Goal: Task Accomplishment & Management: Use online tool/utility

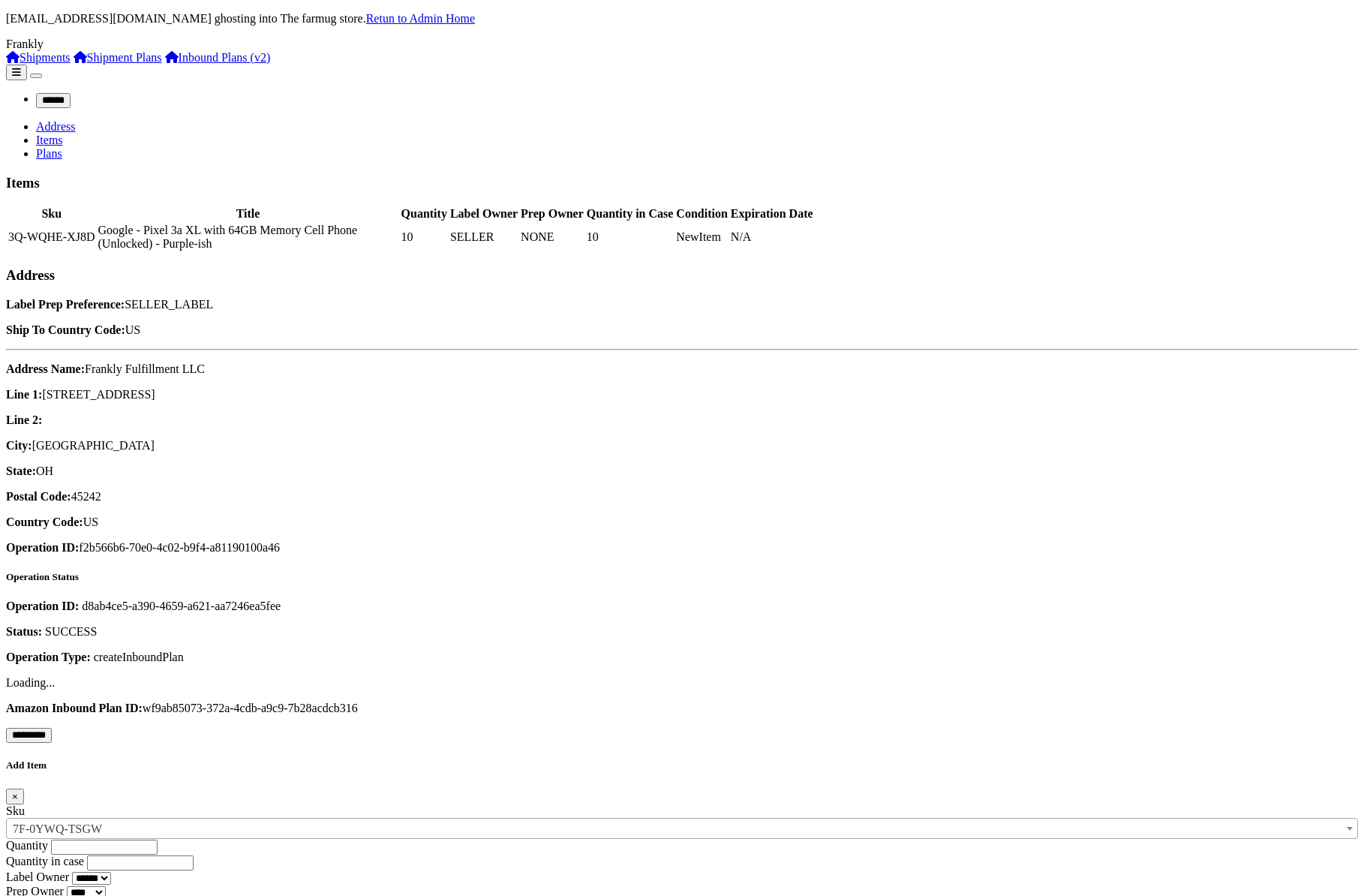
click at [74, 63] on link "Shipment Plans" at bounding box center [118, 58] width 89 height 13
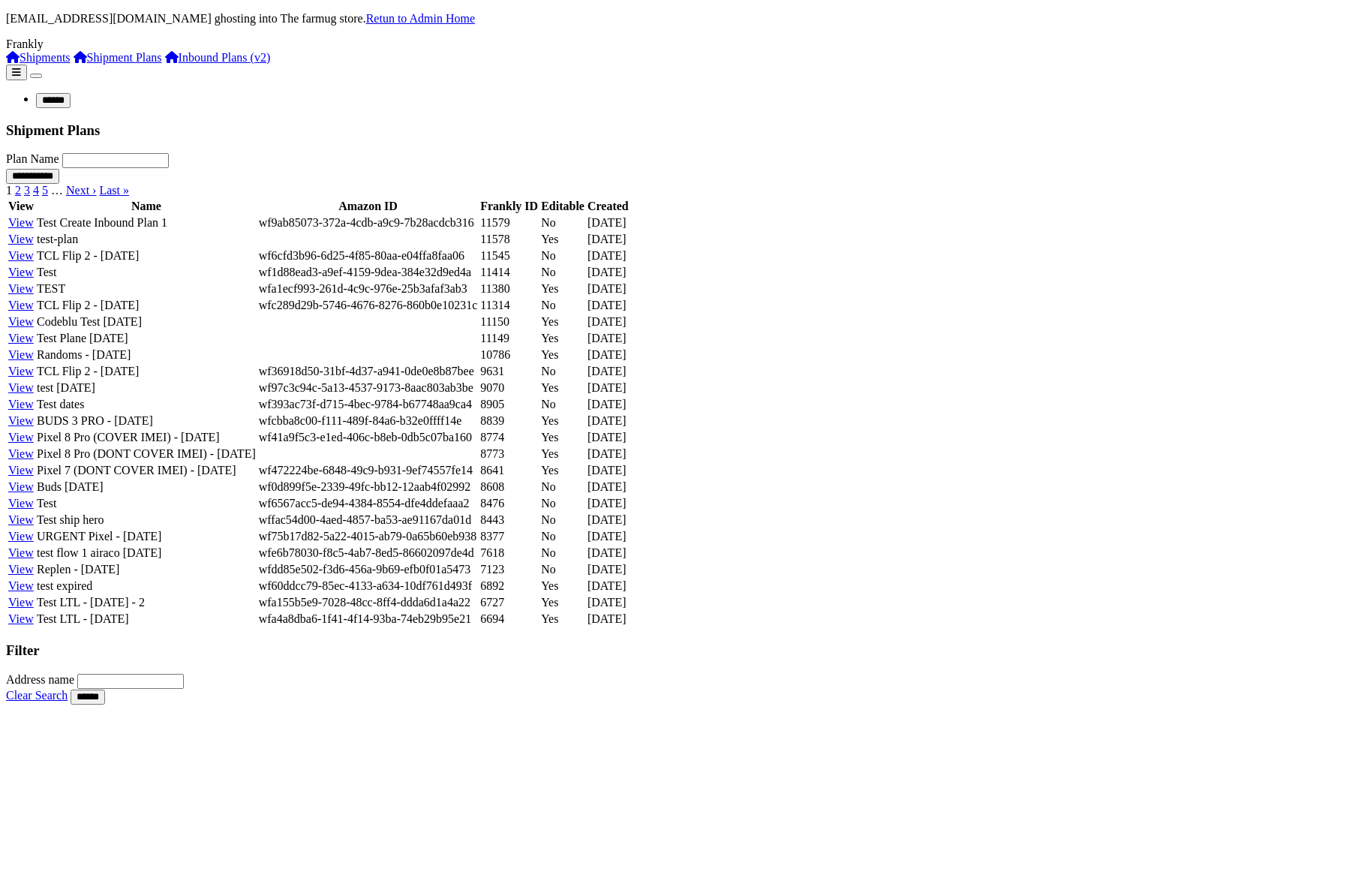
click at [34, 229] on link "View" at bounding box center [21, 223] width 25 height 13
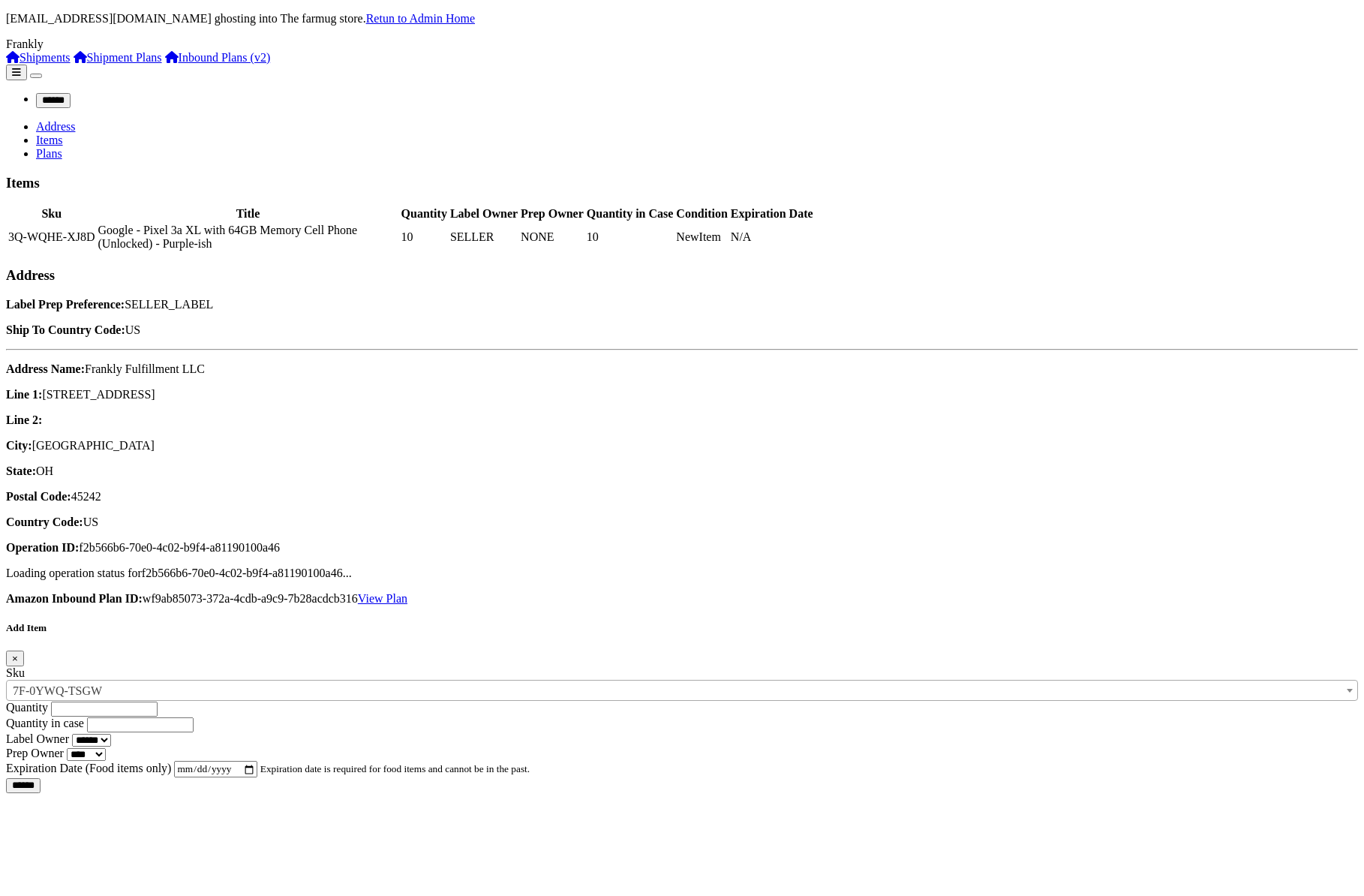
click at [63, 147] on link "Plans" at bounding box center [49, 154] width 26 height 13
click at [63, 133] on link "Items" at bounding box center [49, 140] width 27 height 13
click at [63, 147] on link "Plans" at bounding box center [49, 154] width 26 height 13
click at [408, 592] on link "View Plan" at bounding box center [382, 598] width 49 height 13
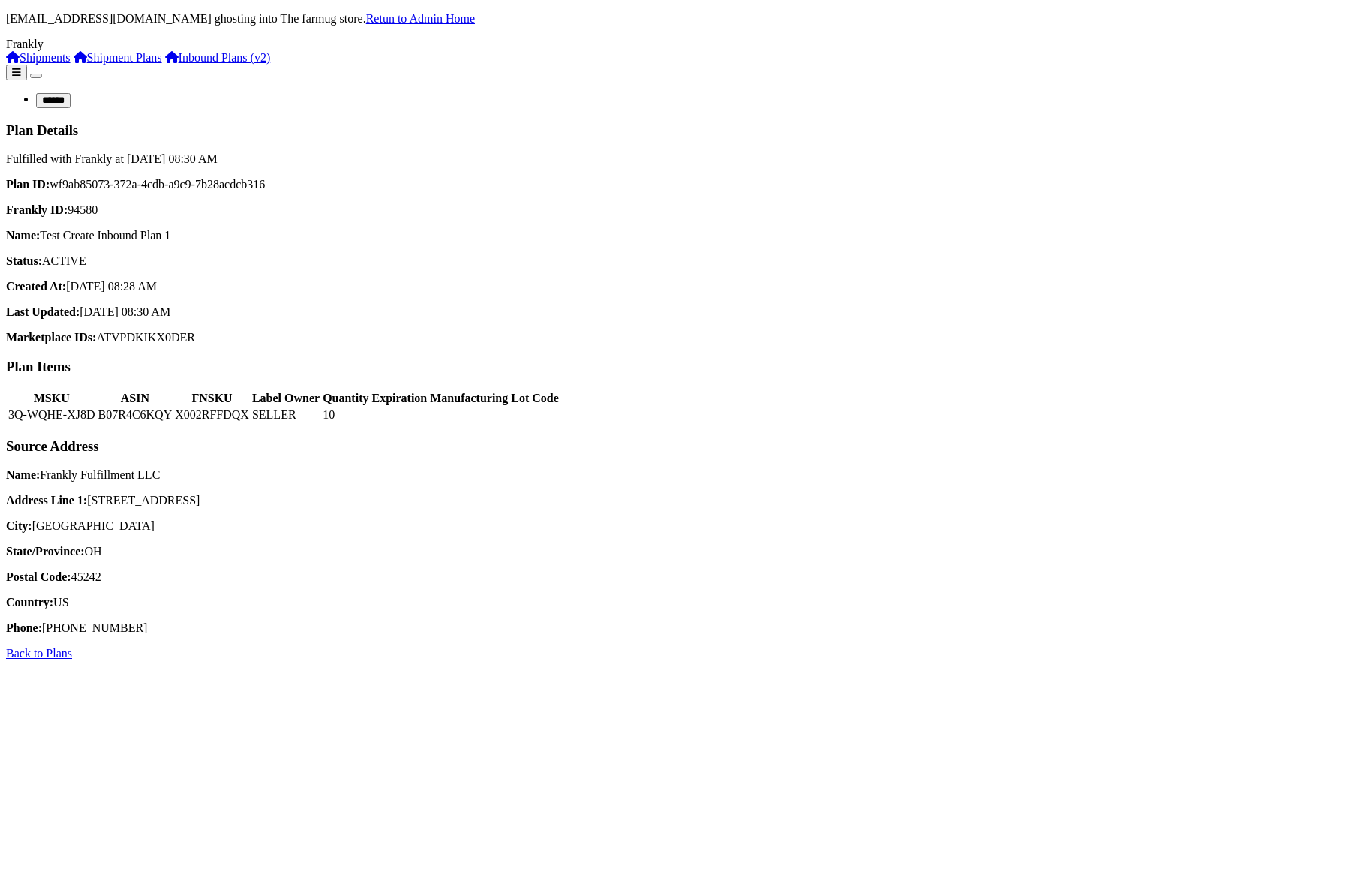
click at [77, 63] on link "Shipment Plans" at bounding box center [118, 58] width 89 height 13
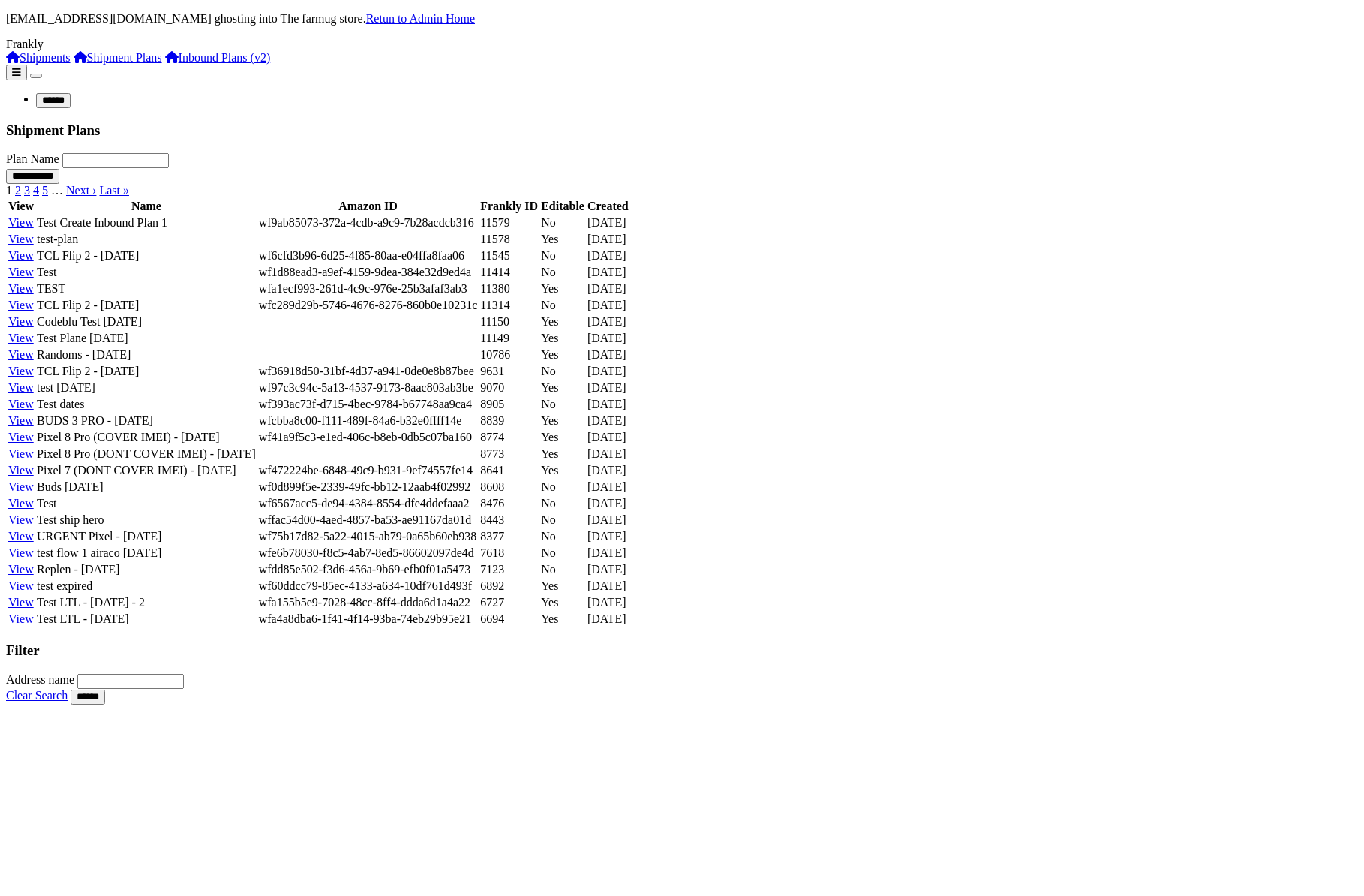
click at [165, 63] on link "Inbound Plans (v2)" at bounding box center [218, 58] width 105 height 13
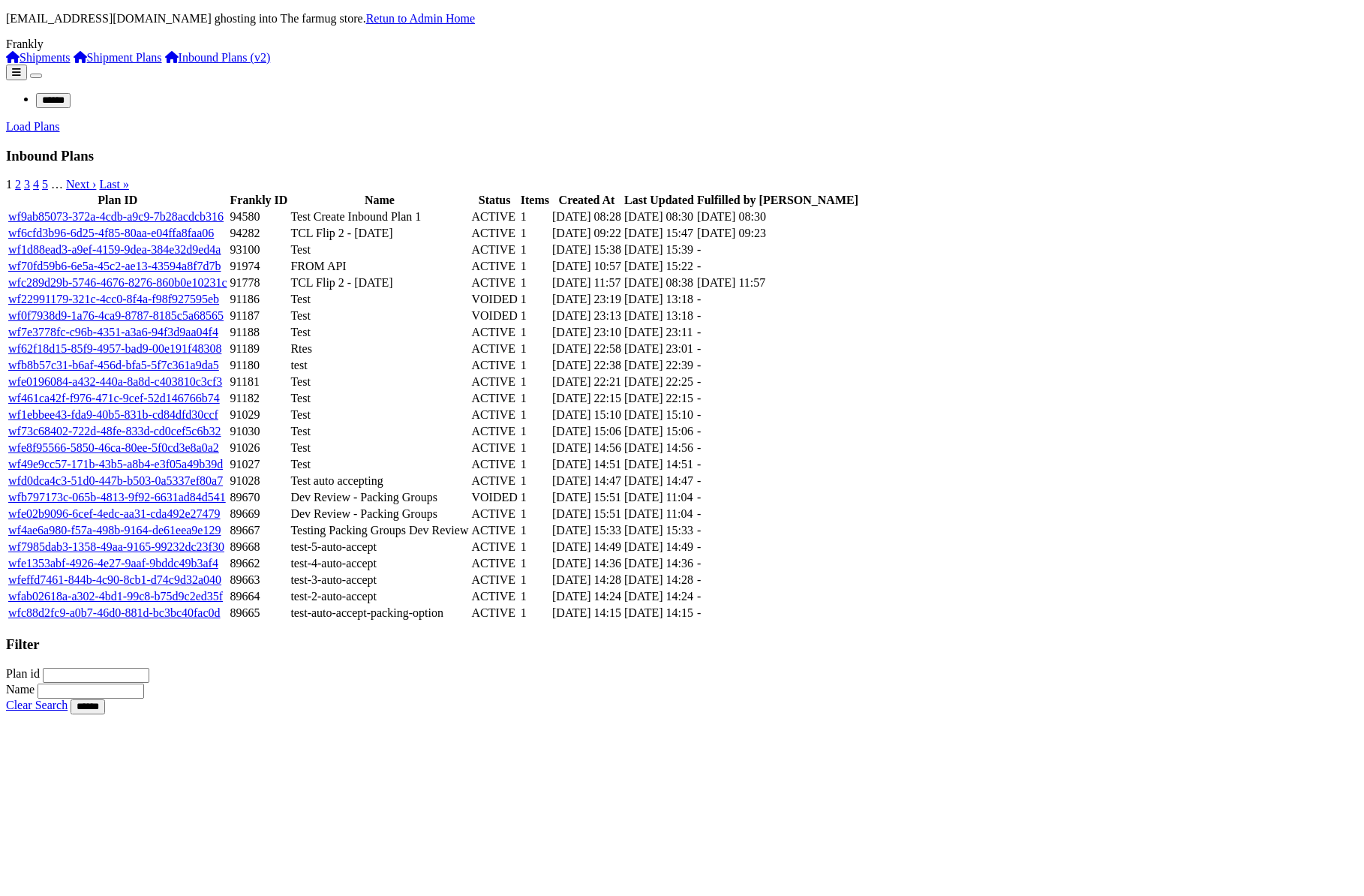
click at [224, 223] on link "wf9ab85073-372a-4cdb-a9c9-7b28acdcb316" at bounding box center [116, 217] width 216 height 13
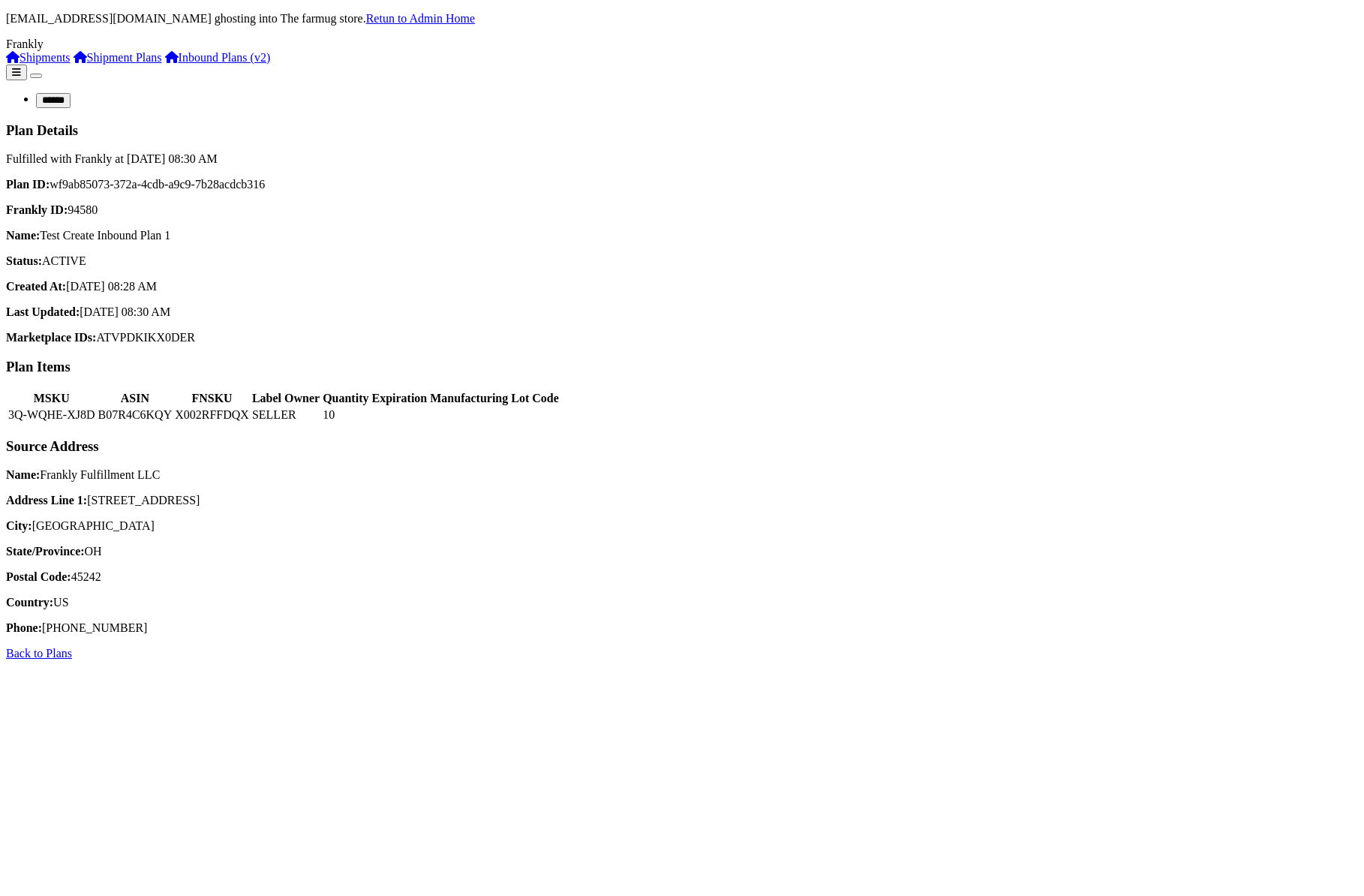
click at [61, 63] on link "Shipments" at bounding box center [37, 58] width 64 height 13
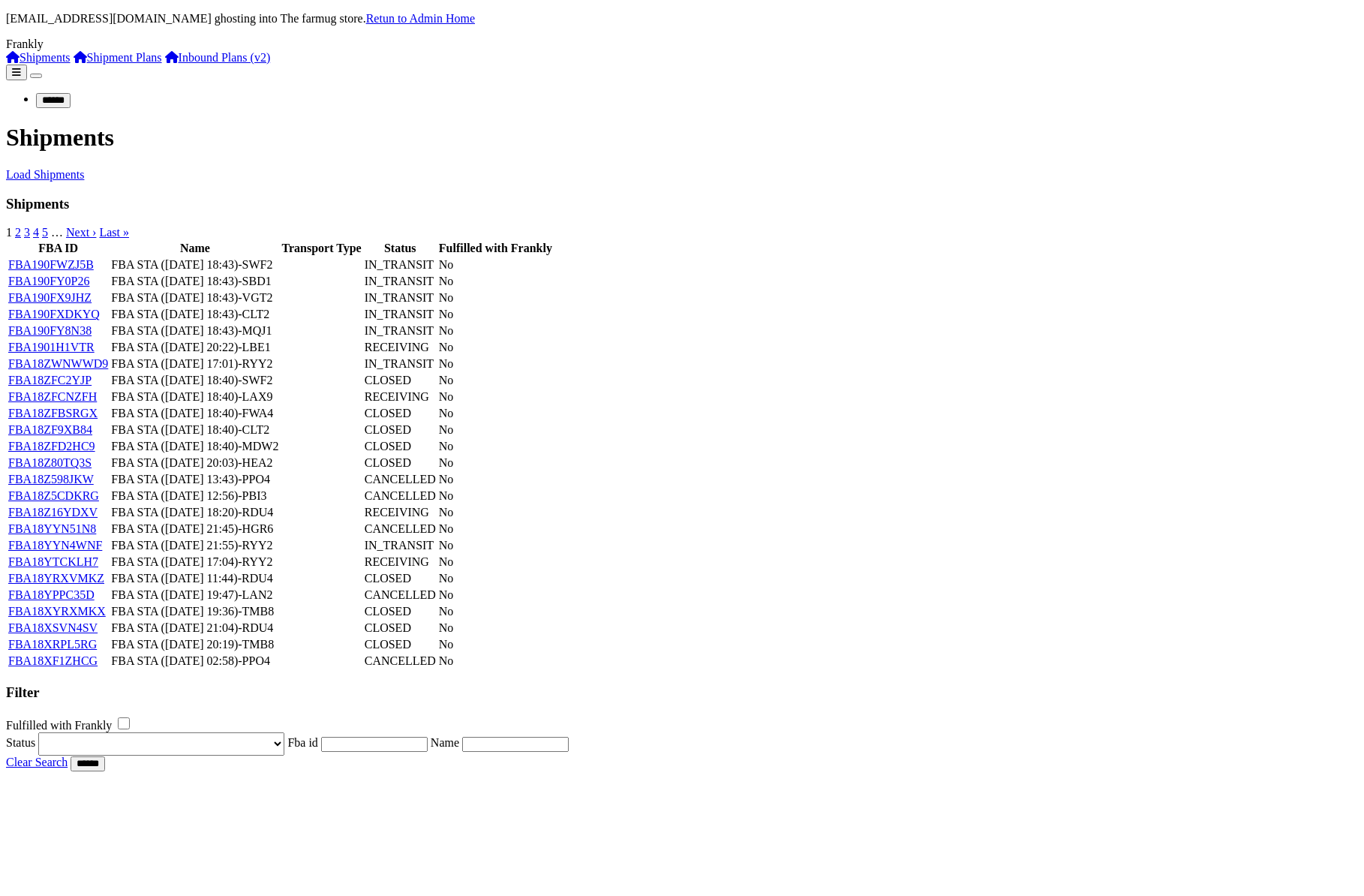
drag, startPoint x: 268, startPoint y: 258, endPoint x: 267, endPoint y: 268, distance: 10.0
click at [109, 259] on td "FBA190FWZJ5B" at bounding box center [58, 265] width 102 height 15
click at [93, 268] on link "FBA190FWZJ5B" at bounding box center [51, 265] width 86 height 13
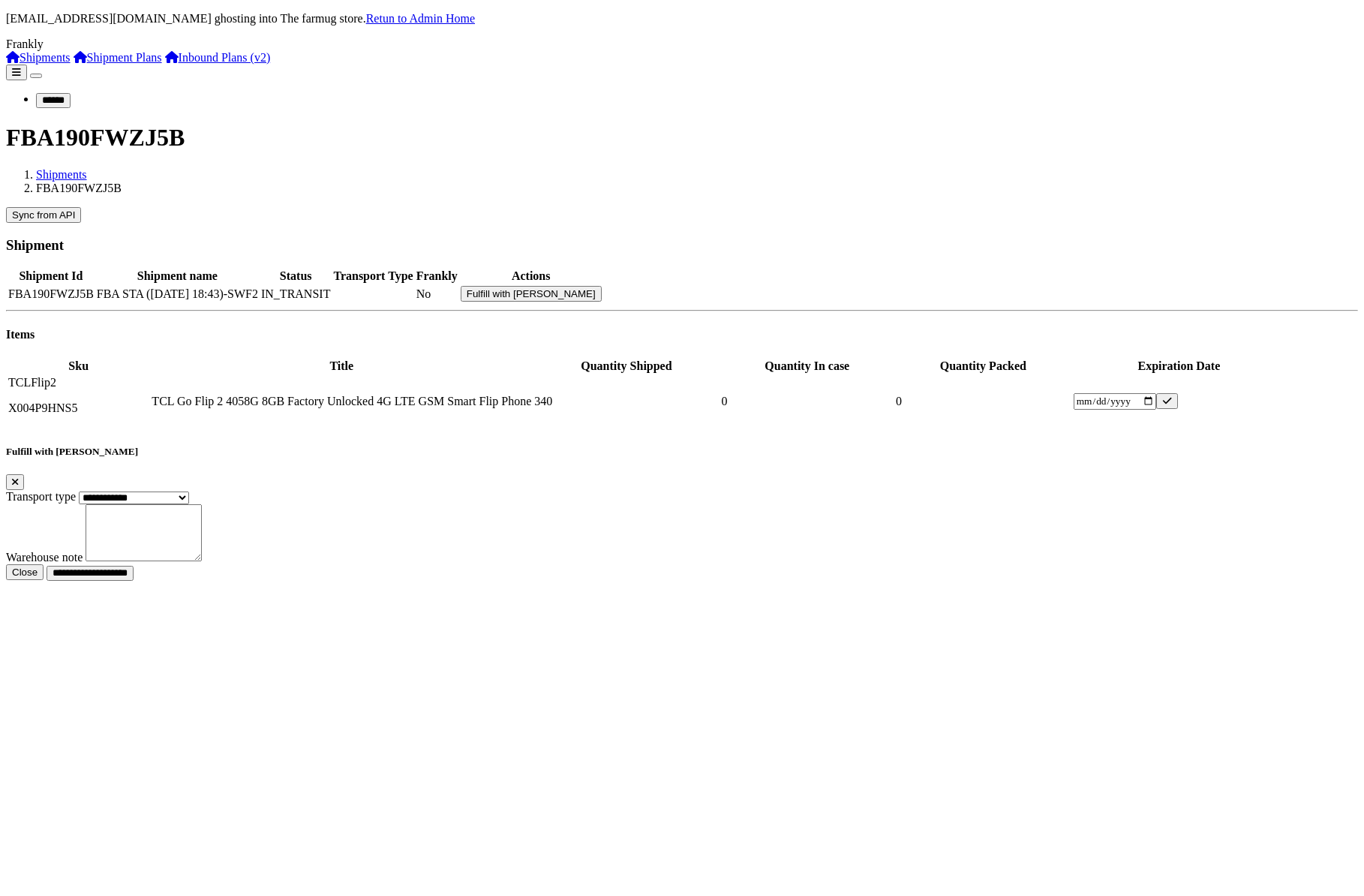
click at [602, 286] on button "Fulfill with [PERSON_NAME]" at bounding box center [531, 293] width 141 height 16
click at [262, 490] on select "**********" at bounding box center [170, 504] width 183 height 29
click at [44, 579] on button "Close" at bounding box center [24, 586] width 37 height 16
click at [55, 63] on link "Shipments" at bounding box center [37, 58] width 64 height 13
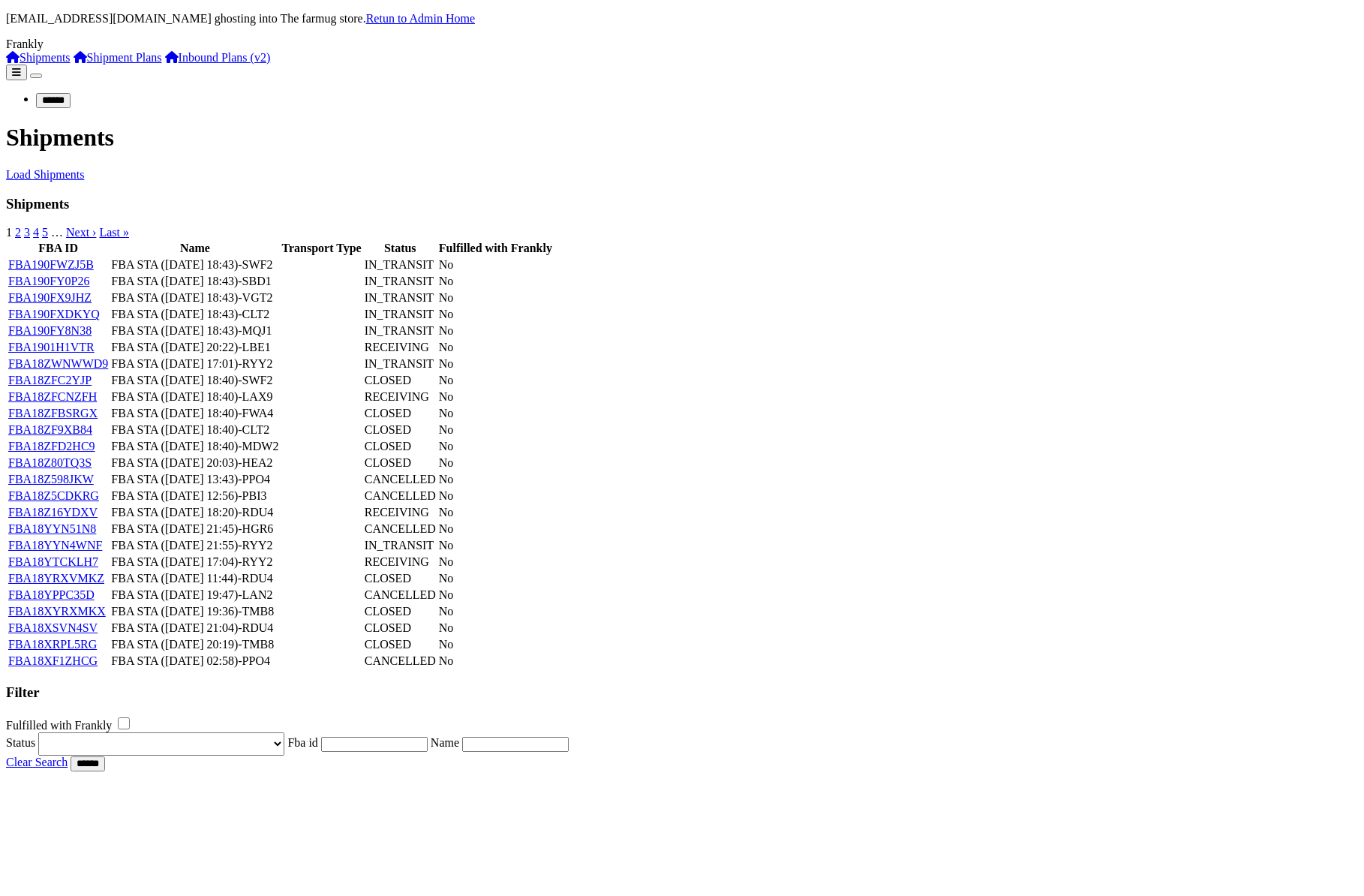
click at [74, 63] on link "Shipment Plans" at bounding box center [118, 58] width 89 height 13
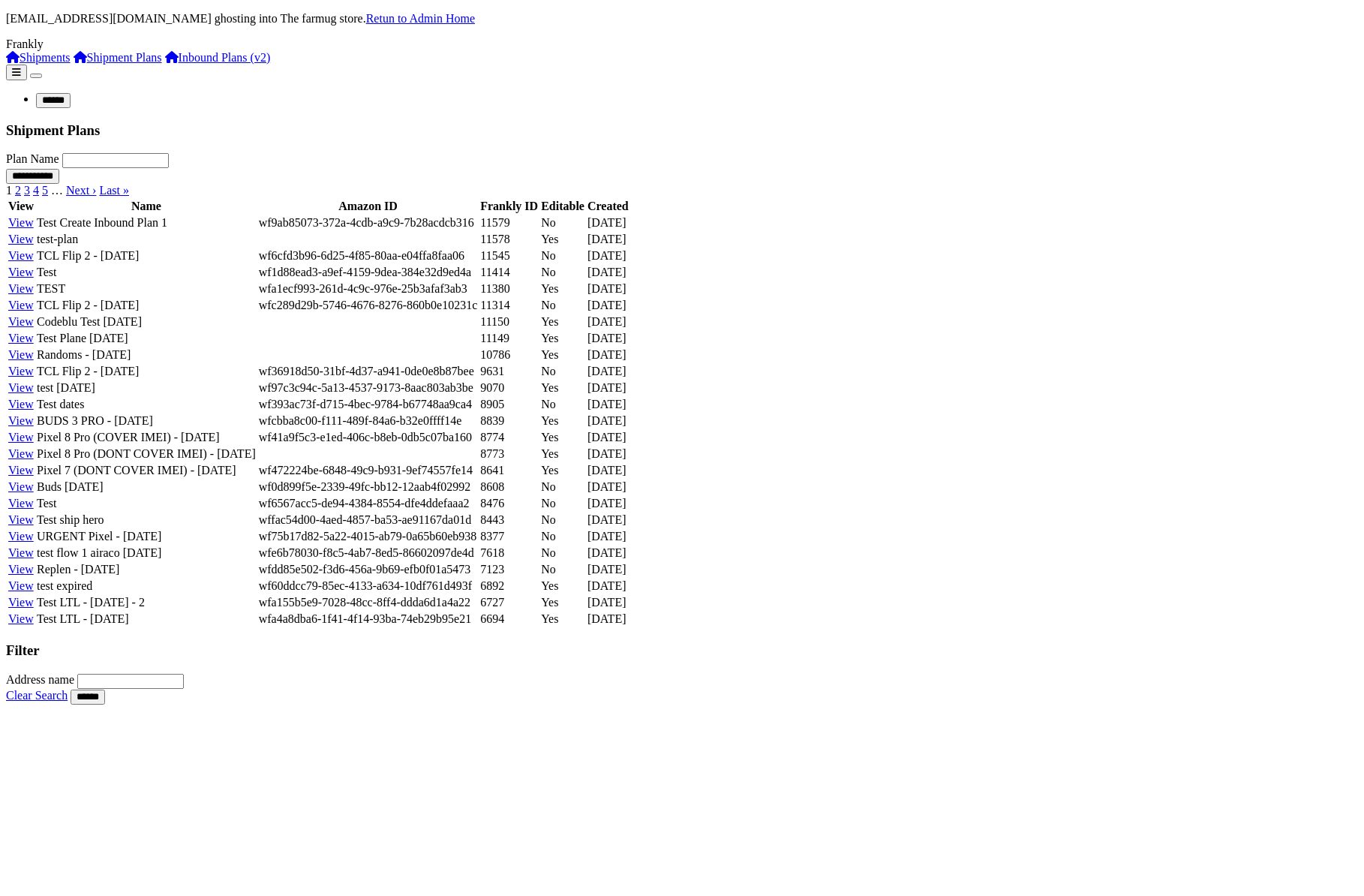
click at [71, 63] on link "Shipments" at bounding box center [37, 58] width 64 height 13
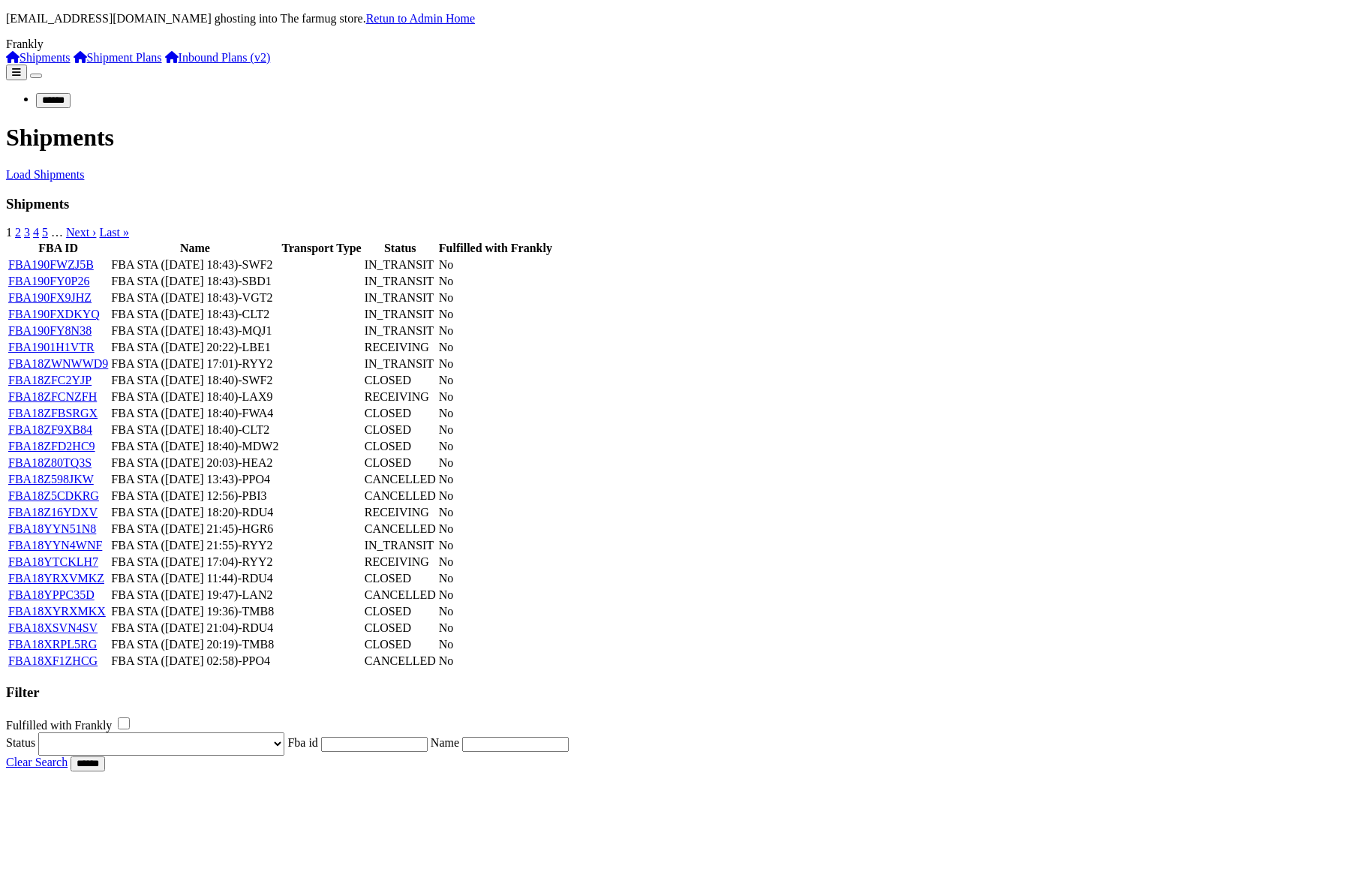
click at [93, 271] on link "FBA190FWZJ5B" at bounding box center [51, 265] width 86 height 13
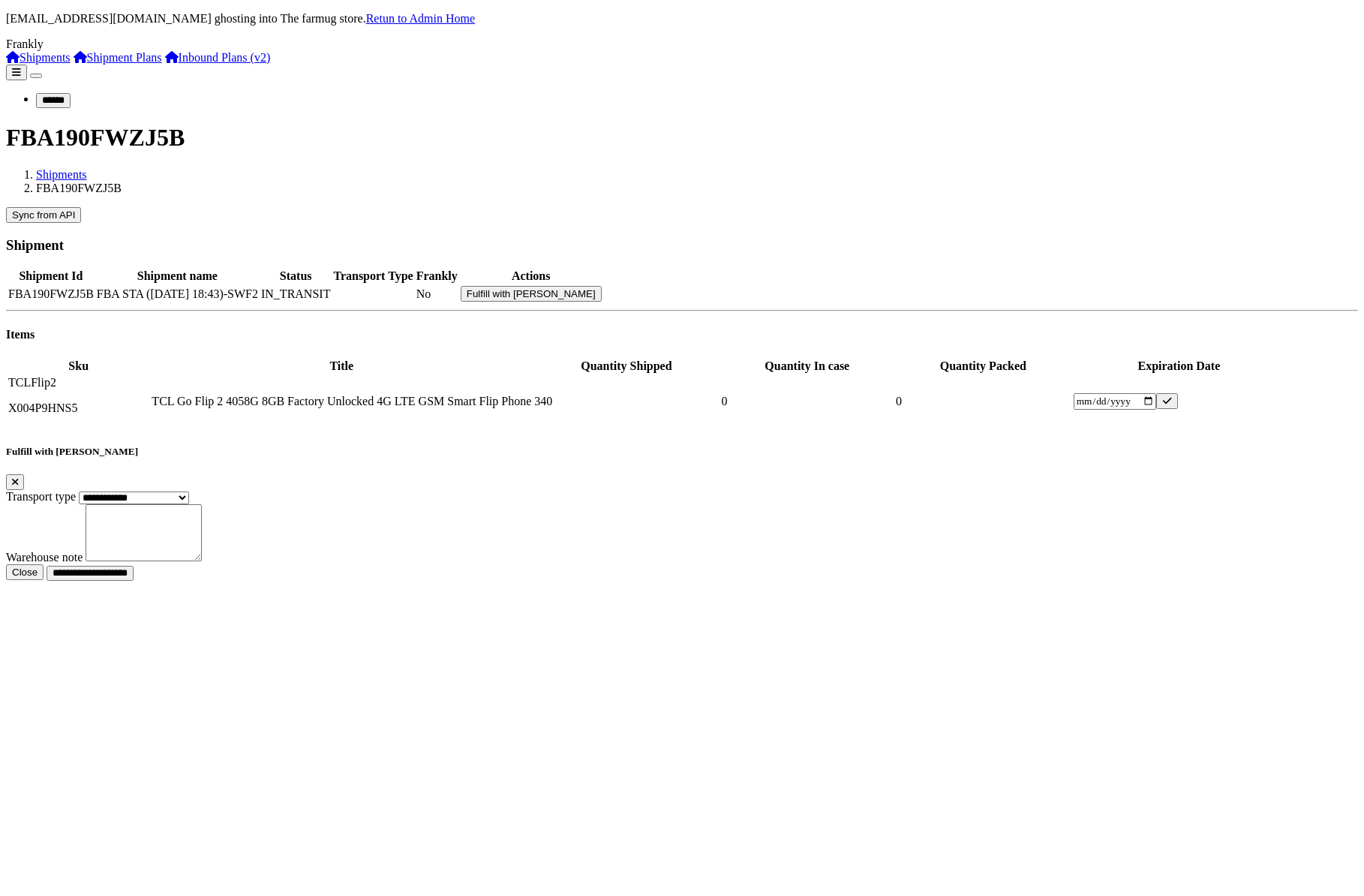
click at [602, 286] on button "Fulfill with [PERSON_NAME]" at bounding box center [531, 293] width 141 height 16
click at [134, 580] on input "**********" at bounding box center [90, 587] width 87 height 15
click at [795, 579] on div "**********" at bounding box center [682, 587] width 1353 height 17
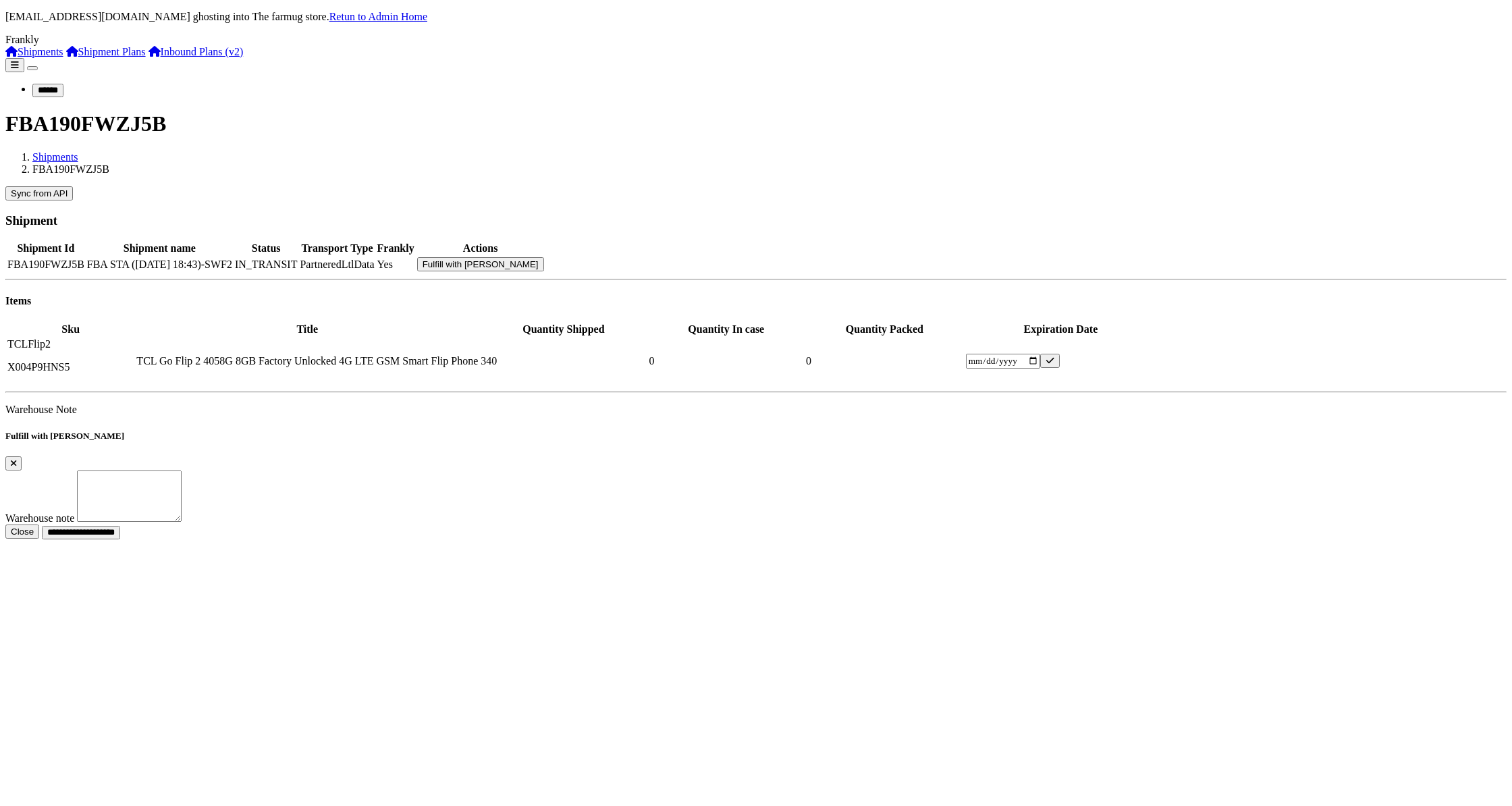
click at [85, 256] on td "FBA190FWZJ5B" at bounding box center [45, 264] width 78 height 15
copy td "FBA190FWZJ5B"
click at [73, 186] on button "Sync from API" at bounding box center [39, 193] width 67 height 14
click at [29, 44] on div "Frankly" at bounding box center [756, 39] width 1501 height 12
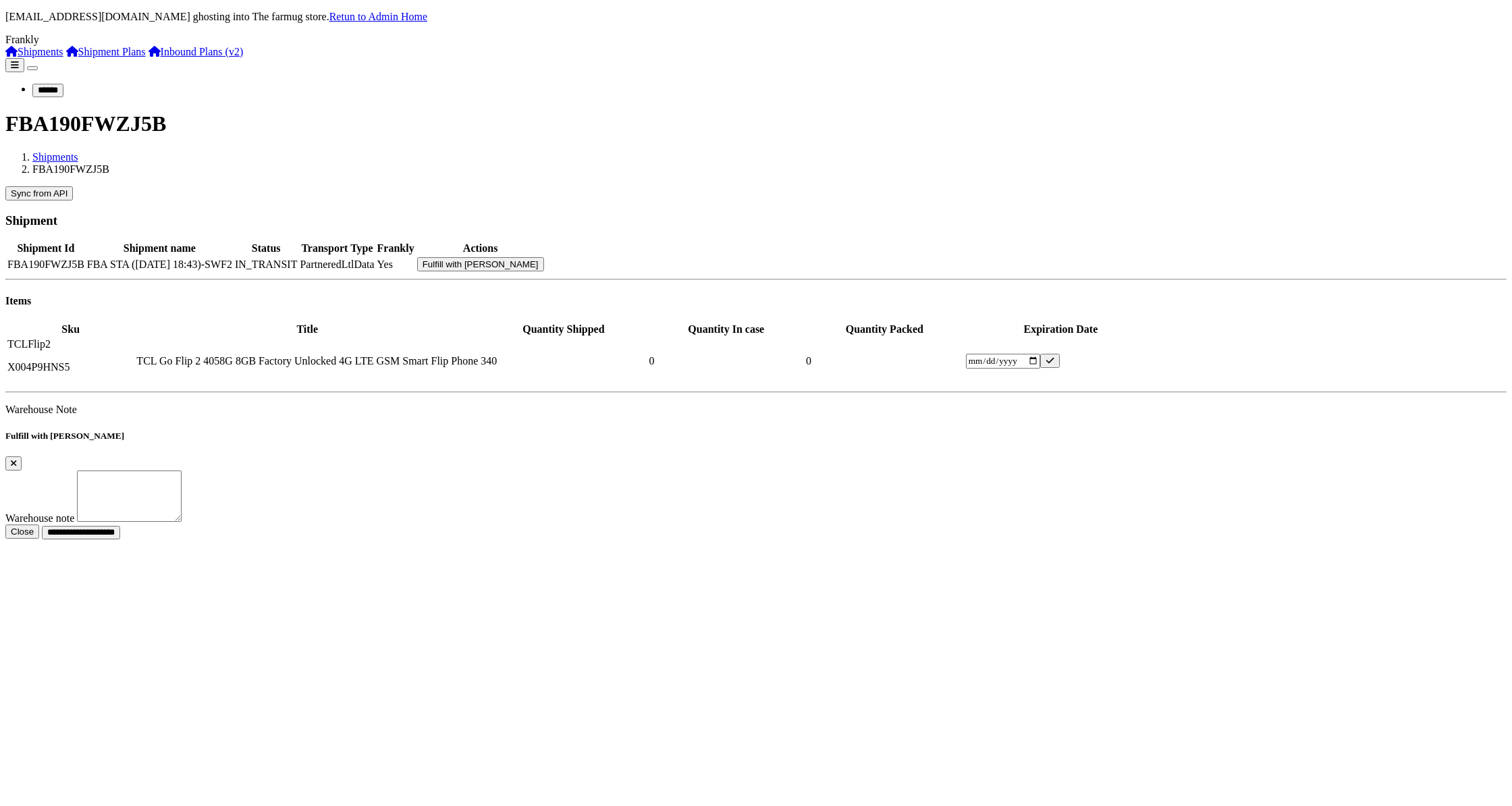
click at [19, 60] on icon at bounding box center [15, 65] width 8 height 8
drag, startPoint x: 24, startPoint y: 44, endPoint x: 39, endPoint y: 46, distance: 15.1
click at [19, 60] on icon at bounding box center [15, 65] width 8 height 8
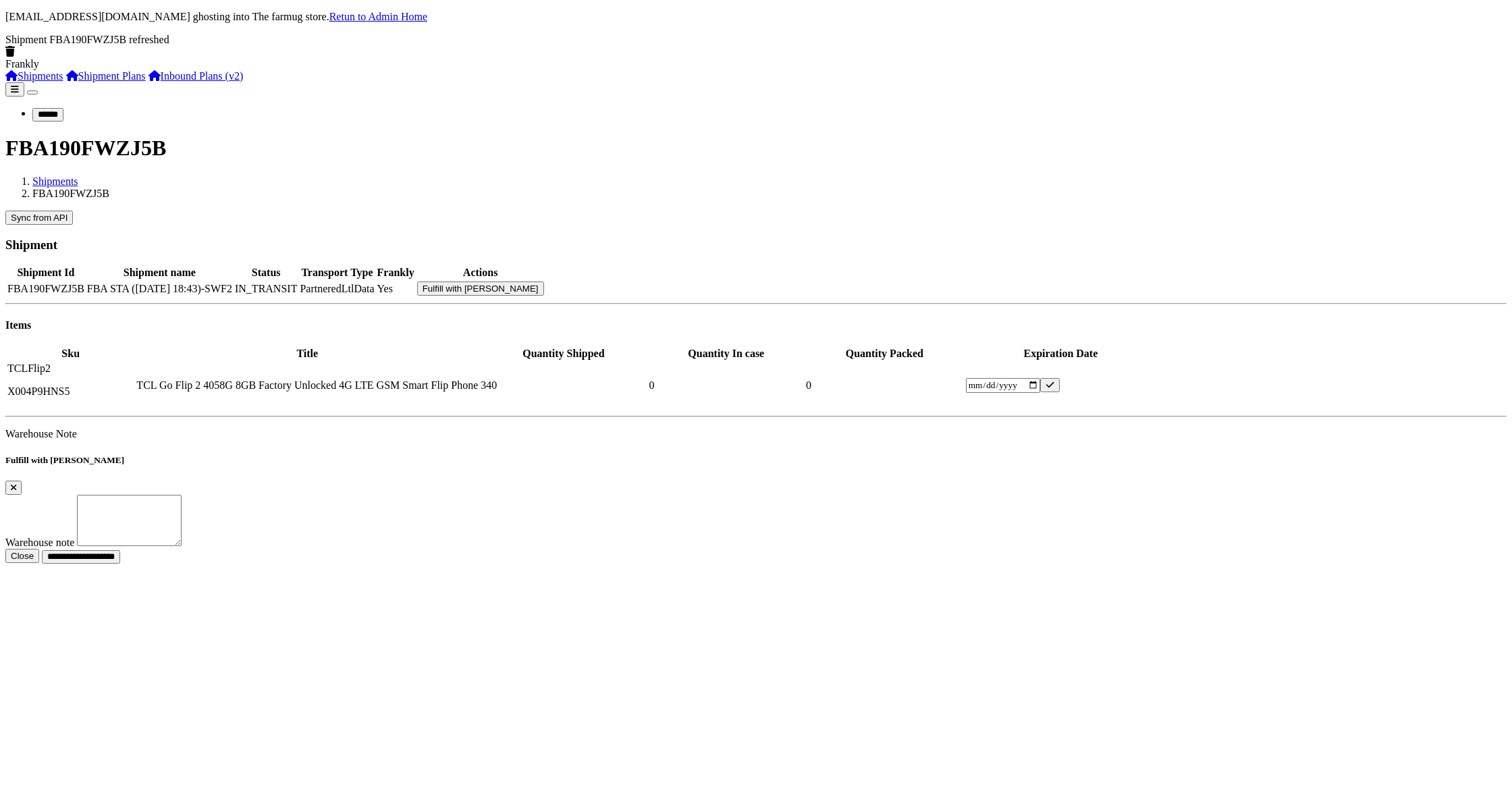
click at [427, 11] on link "Retun to Admin Home" at bounding box center [378, 17] width 98 height 12
